Goal: Task Accomplishment & Management: Use online tool/utility

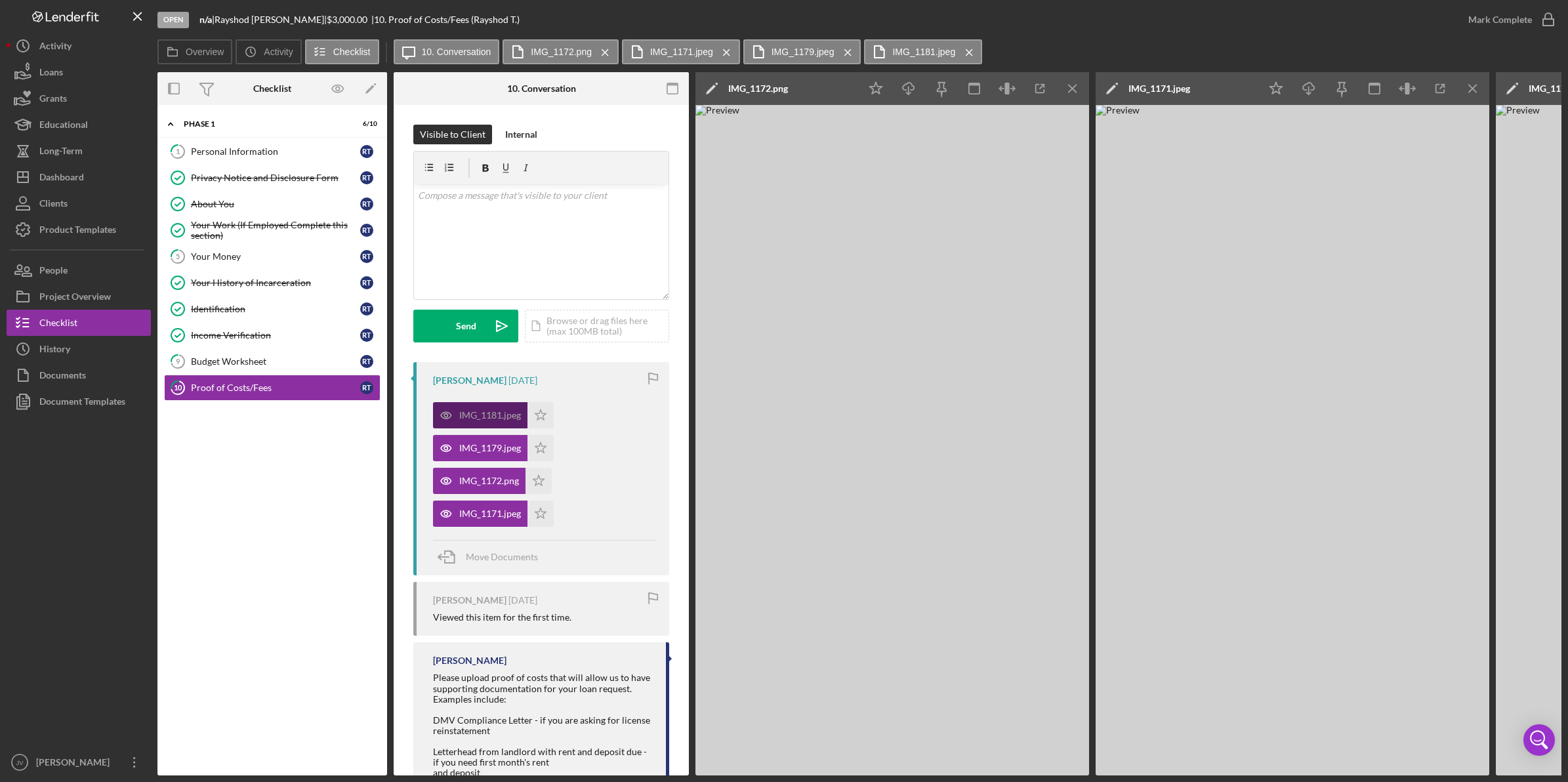
scroll to position [160, 0]
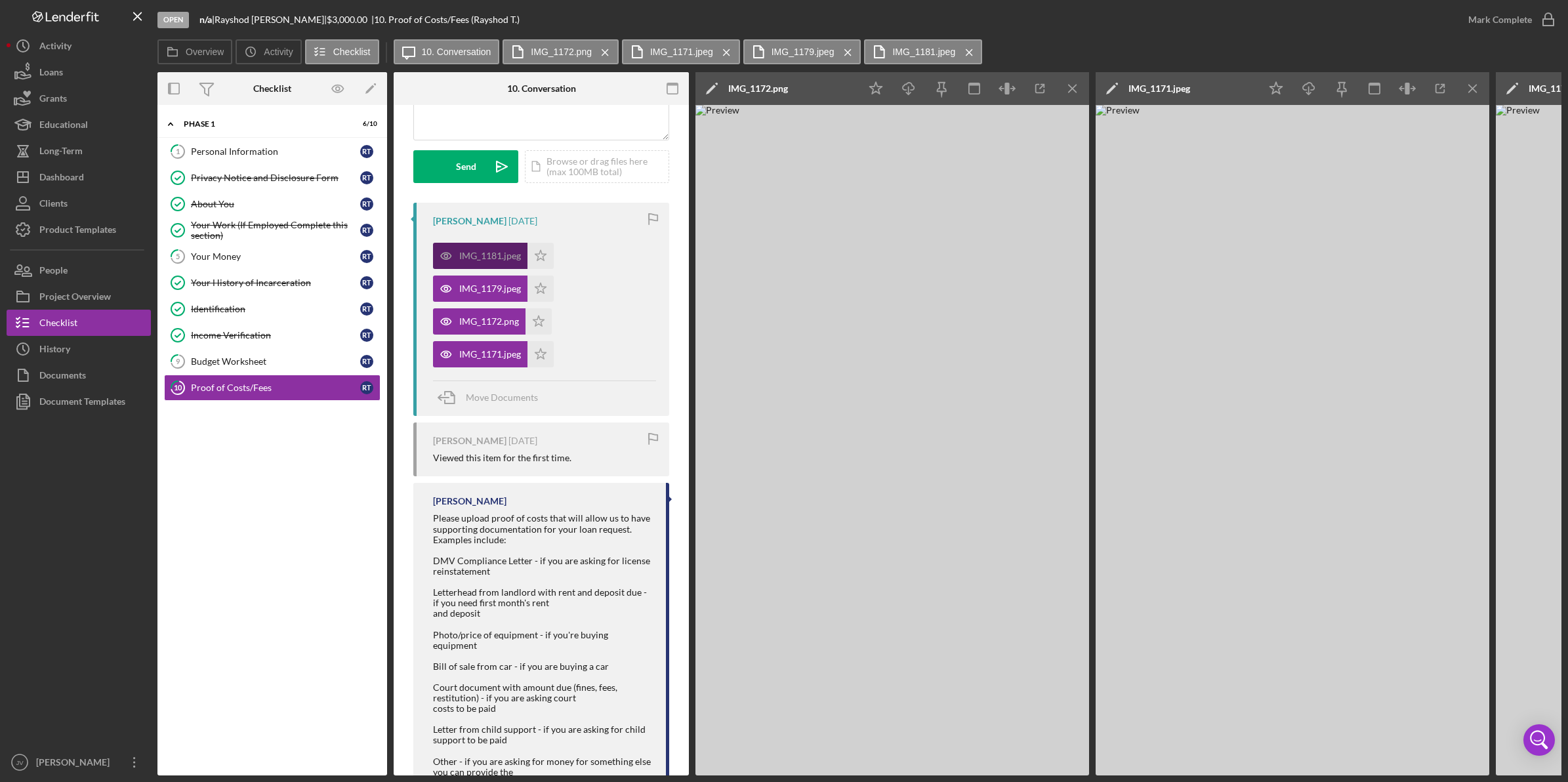
click at [457, 260] on icon "button" at bounding box center [445, 255] width 26 height 26
click at [470, 290] on div "IMG_1179.jpeg" at bounding box center [490, 289] width 62 height 11
click at [475, 311] on div "IMG_1172.png" at bounding box center [479, 321] width 93 height 26
click at [1072, 88] on line "button" at bounding box center [1072, 88] width 7 height 7
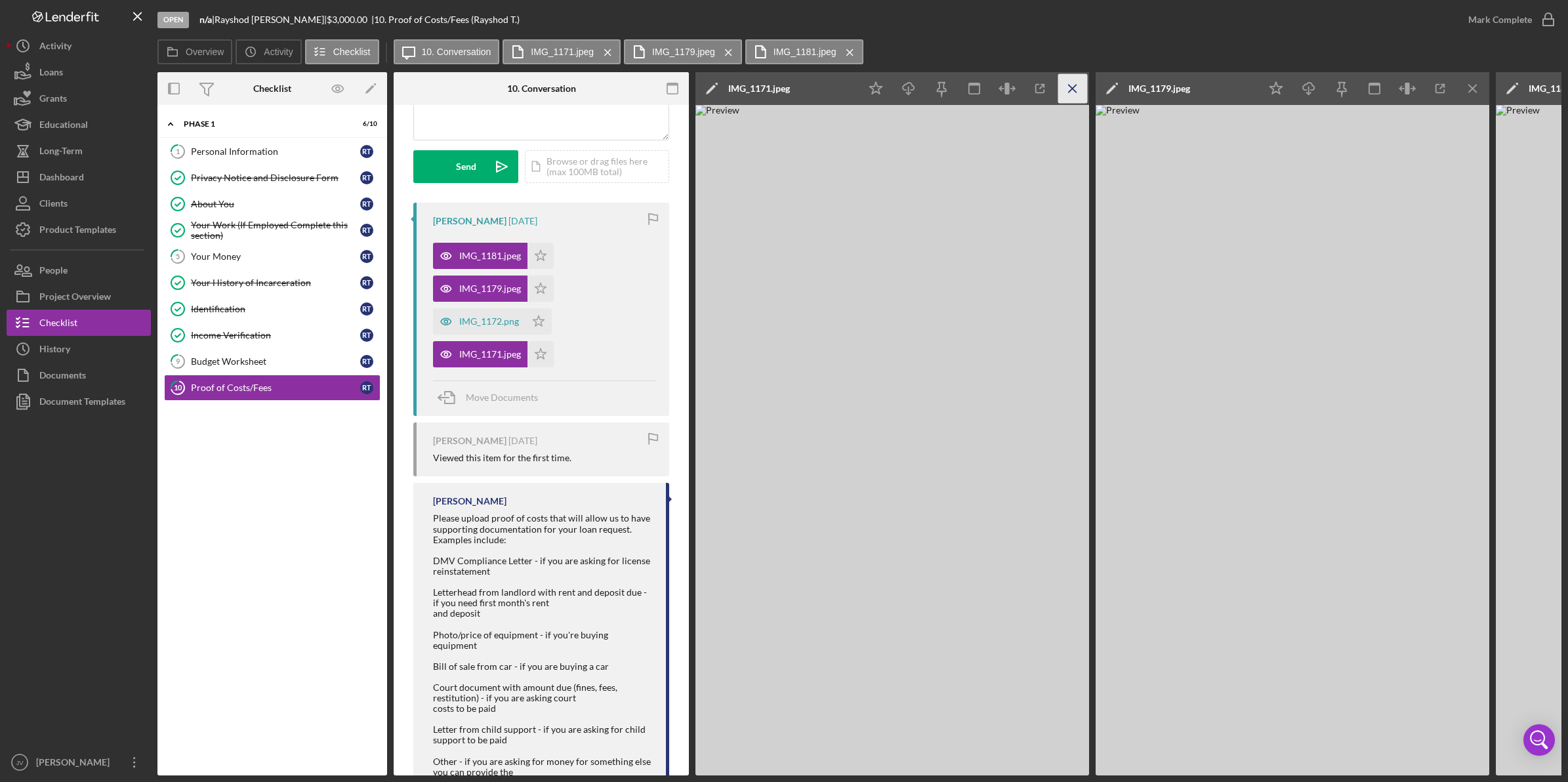
click at [1072, 88] on line "button" at bounding box center [1072, 88] width 7 height 7
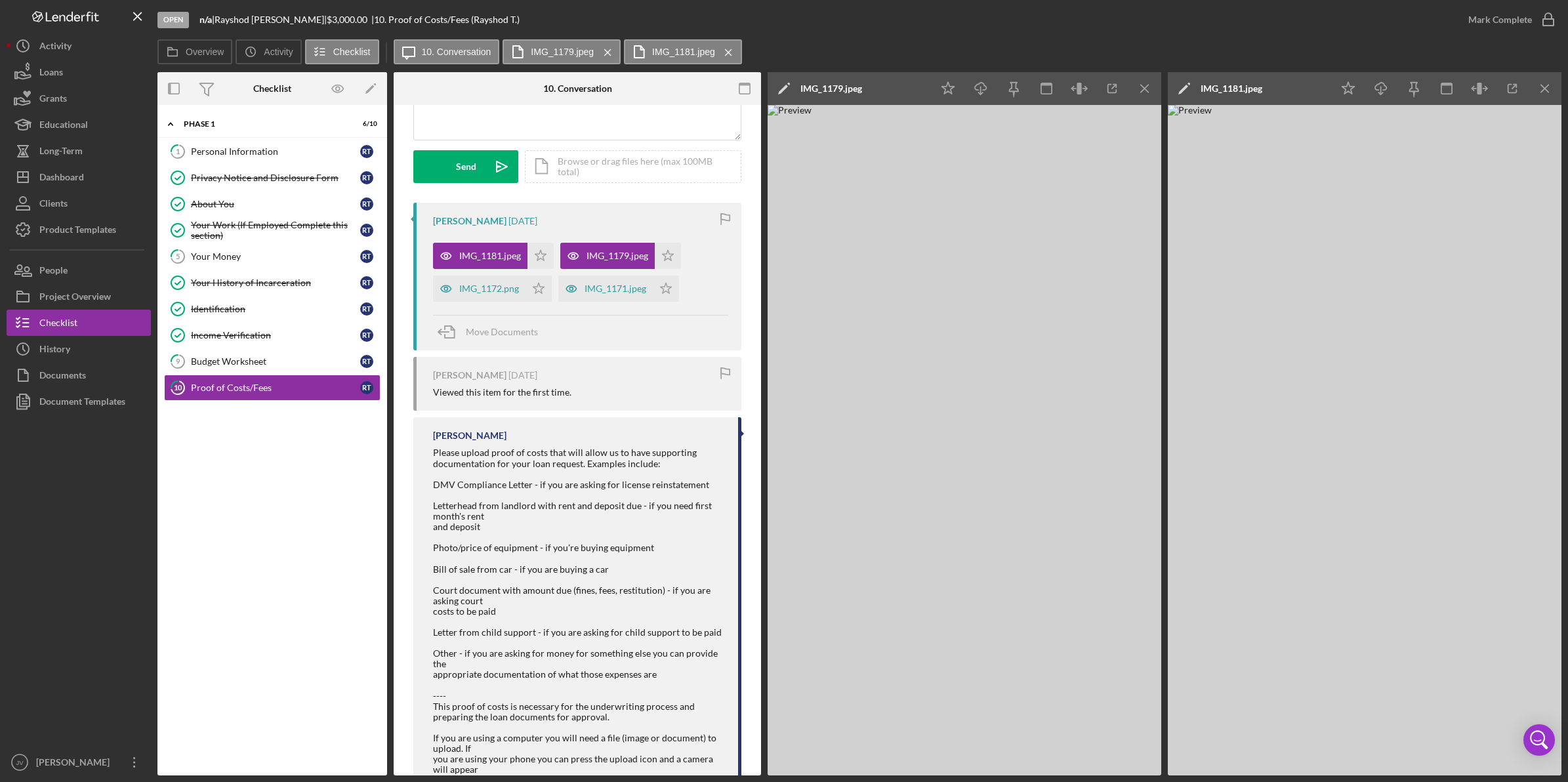
click at [1072, 88] on icon "button" at bounding box center [1073, 88] width 4 height 0
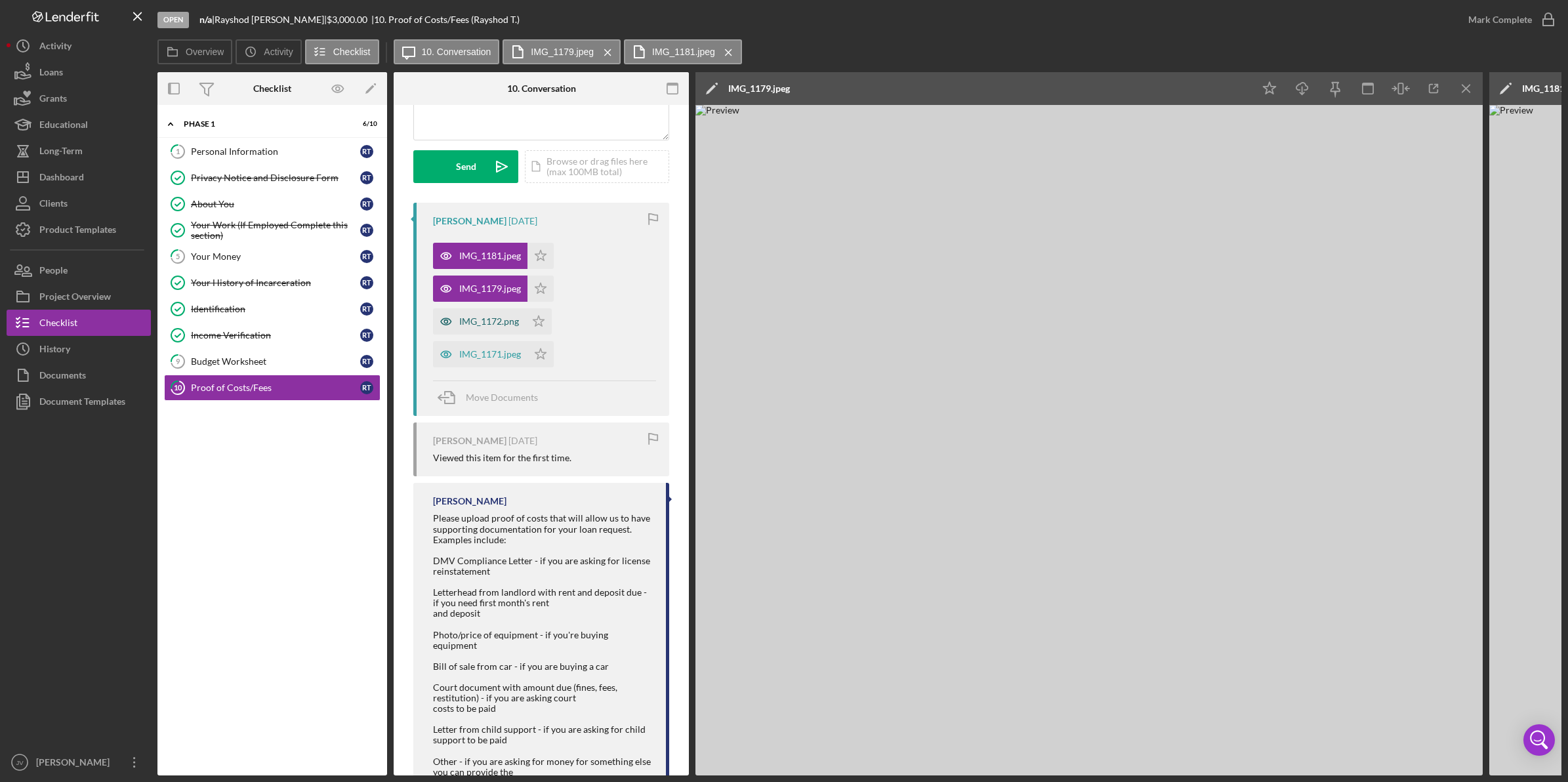
click at [492, 316] on div "IMG_1172.png" at bounding box center [489, 321] width 60 height 11
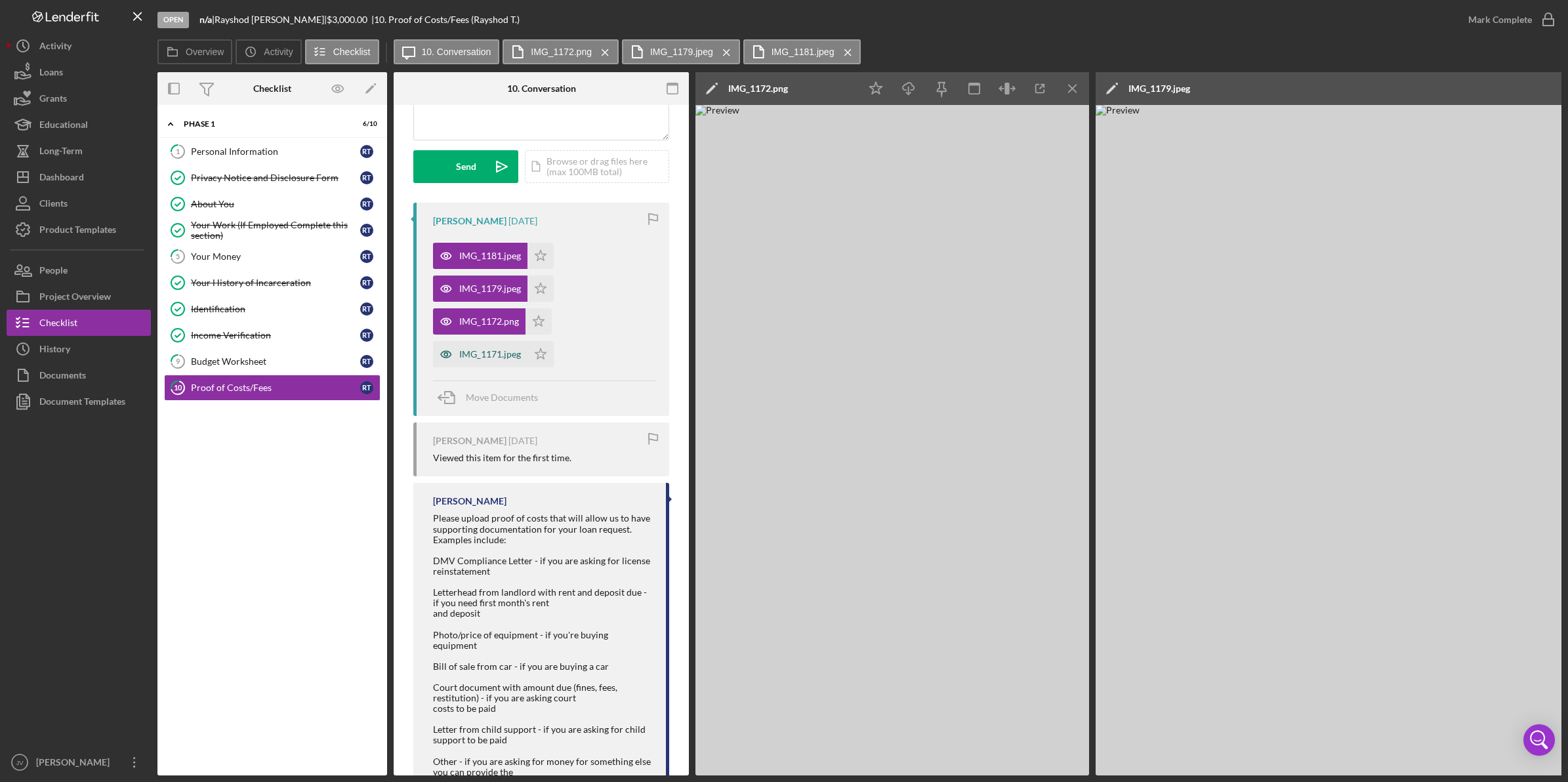
click at [492, 358] on div "IMG_1171.jpeg" at bounding box center [490, 354] width 62 height 11
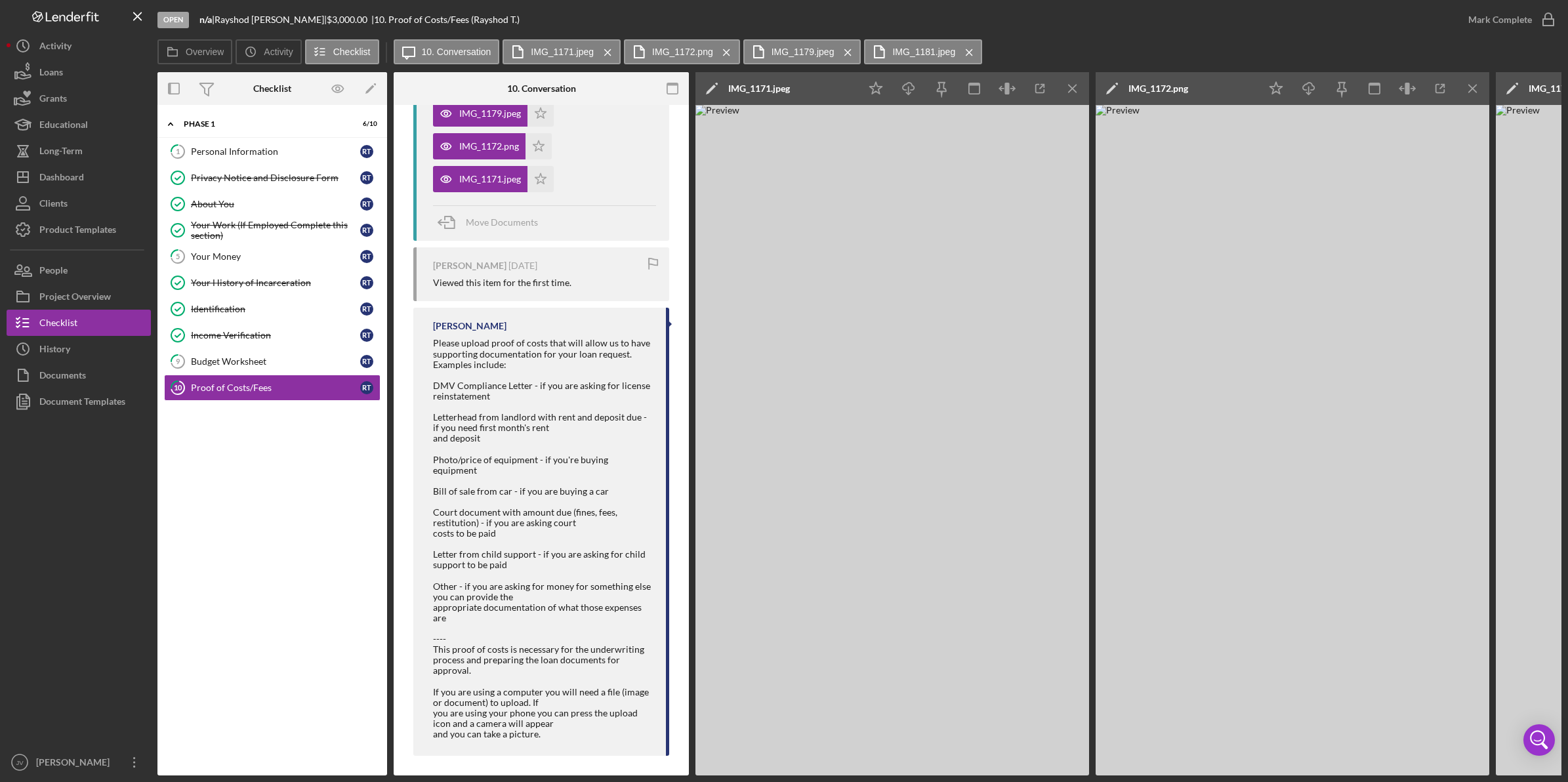
scroll to position [0, 0]
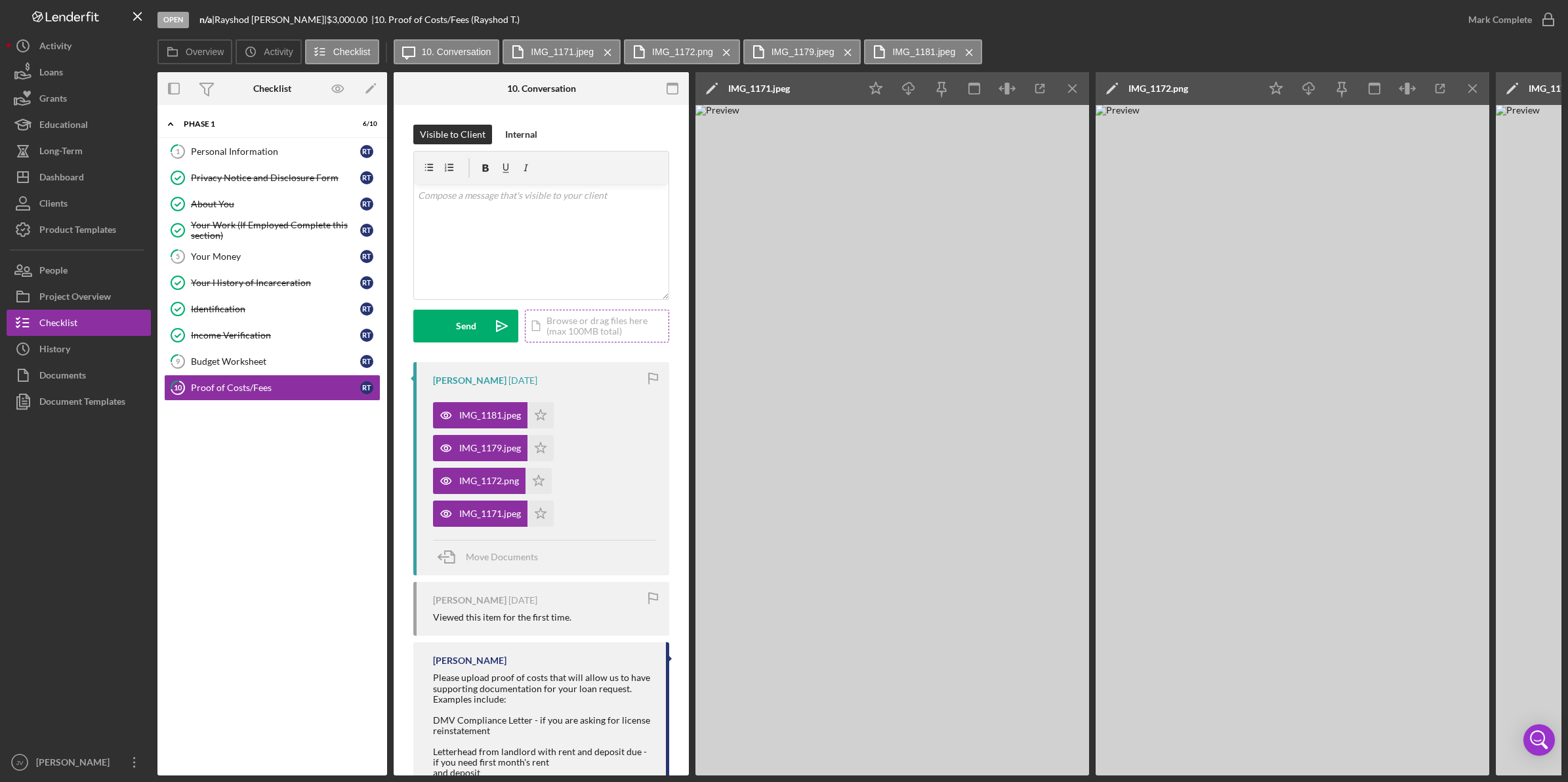
click at [592, 324] on div "Icon/Document Browse or drag files here (max 100MB total) Tap to choose files o…" at bounding box center [597, 325] width 144 height 33
click at [490, 330] on icon "Icon/Upload" at bounding box center [501, 325] width 33 height 33
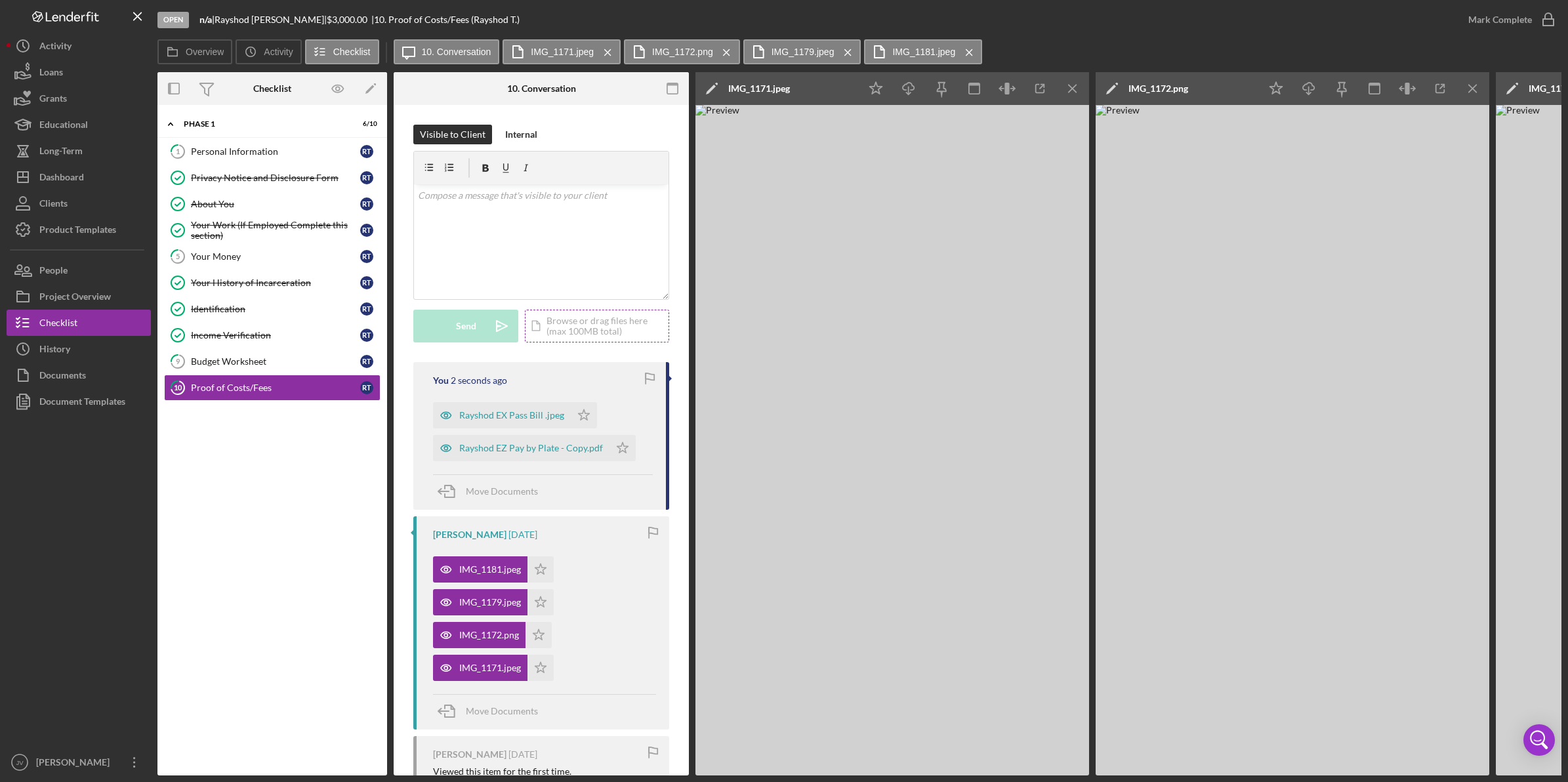
click at [575, 335] on div "Icon/Document Browse or drag files here (max 100MB total) Tap to choose files o…" at bounding box center [597, 325] width 144 height 33
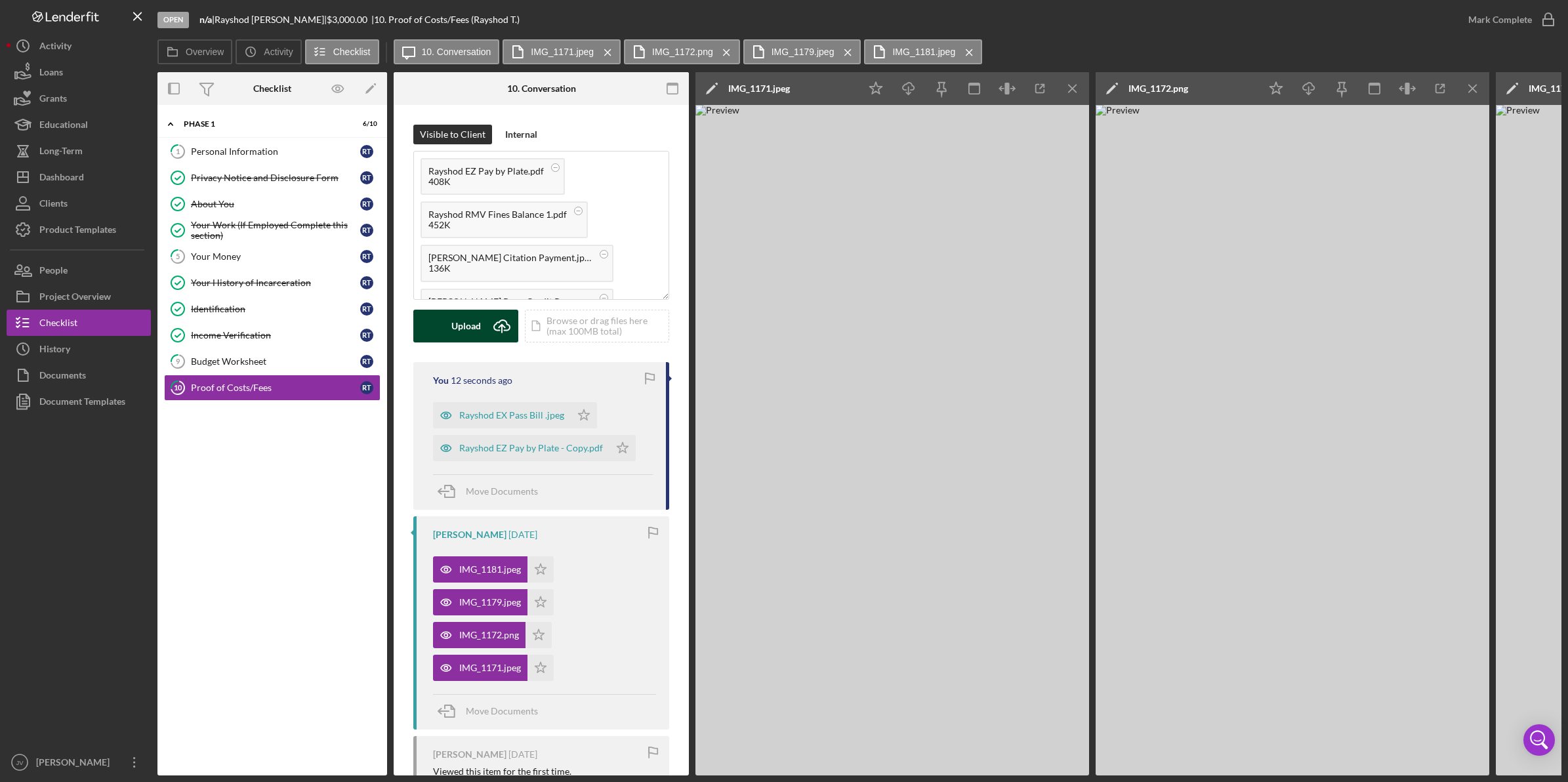
click at [497, 333] on icon "Icon/Upload" at bounding box center [501, 325] width 33 height 33
